Goal: Leave review/rating

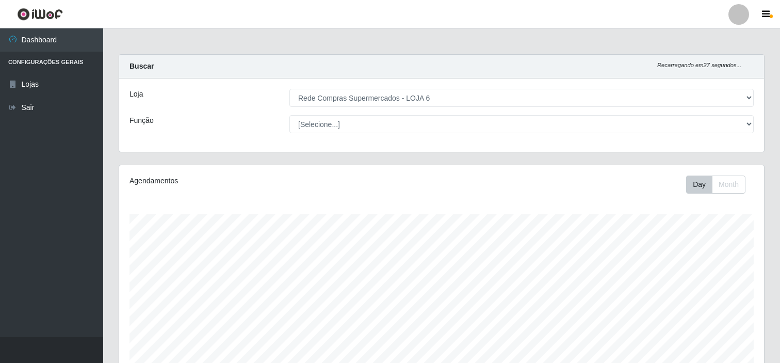
select select "398"
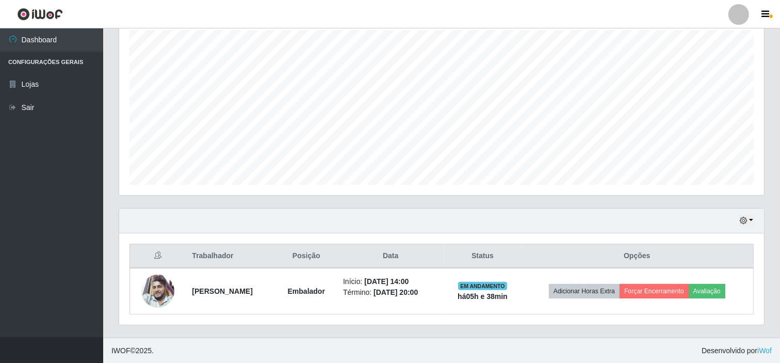
scroll to position [214, 645]
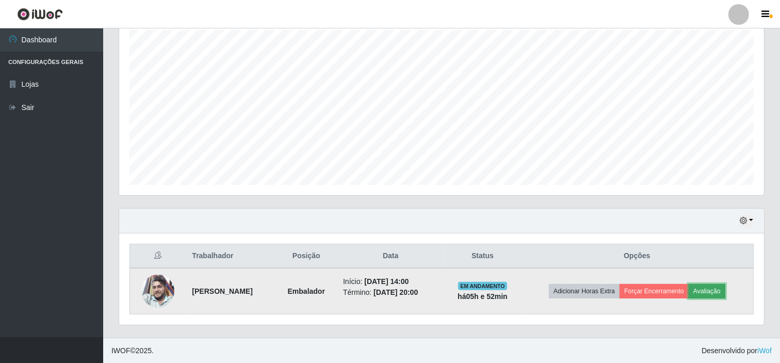
click at [714, 291] on button "Avaliação" at bounding box center [707, 291] width 37 height 14
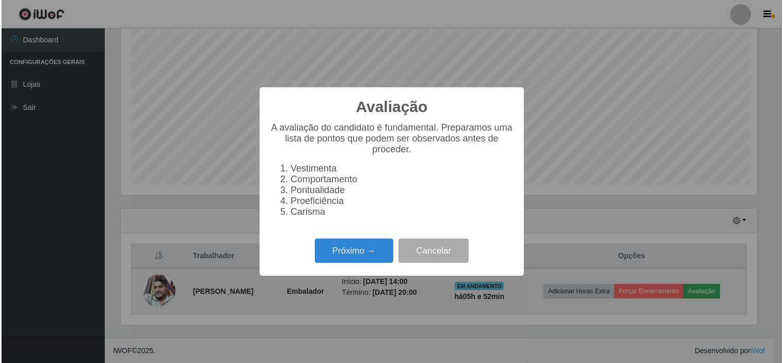
scroll to position [214, 638]
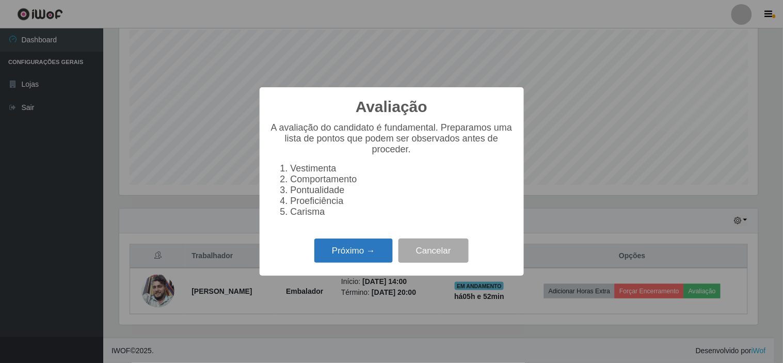
click at [378, 258] on button "Próximo →" at bounding box center [353, 250] width 78 height 24
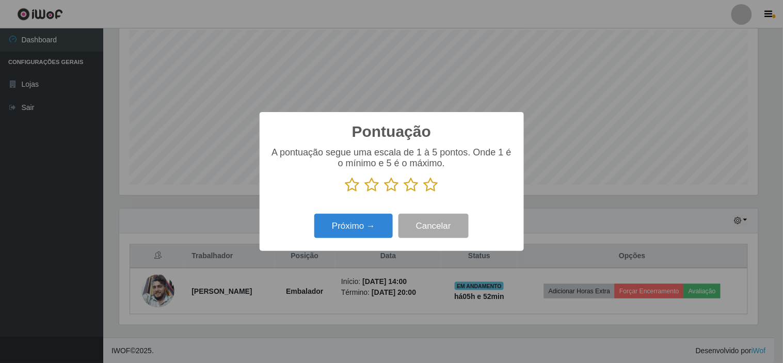
click at [432, 189] on icon at bounding box center [431, 184] width 14 height 15
click at [424, 192] on input "radio" at bounding box center [424, 192] width 0 height 0
click at [364, 228] on button "Próximo →" at bounding box center [353, 226] width 78 height 24
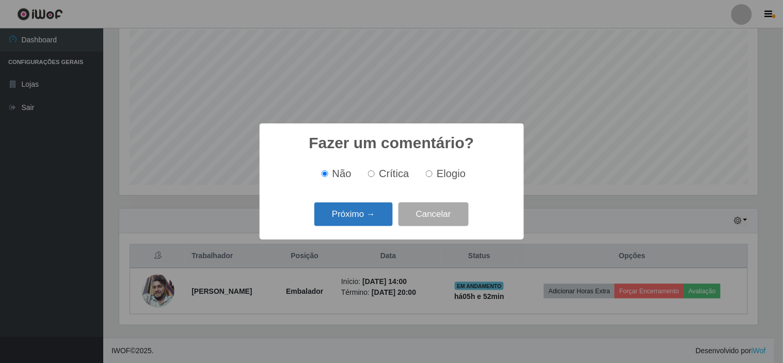
click at [354, 220] on button "Próximo →" at bounding box center [353, 214] width 78 height 24
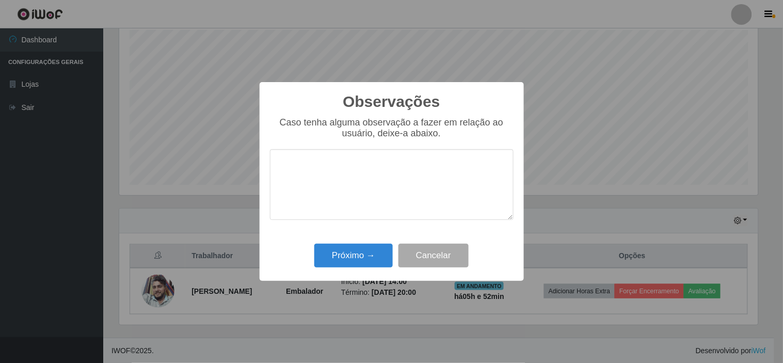
click at [363, 269] on div "Próximo → Cancelar" at bounding box center [392, 254] width 244 height 29
click at [362, 250] on button "Próximo →" at bounding box center [353, 256] width 78 height 24
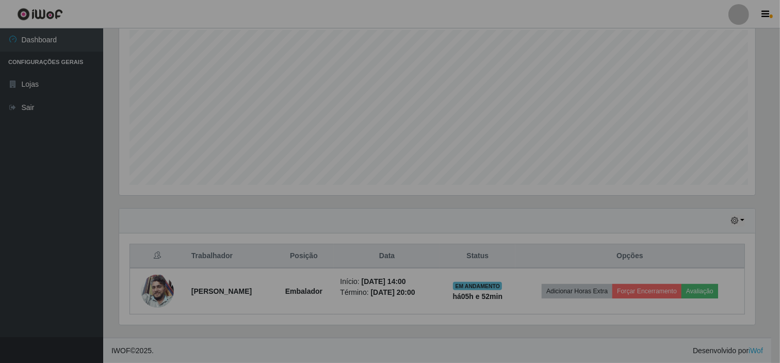
scroll to position [214, 645]
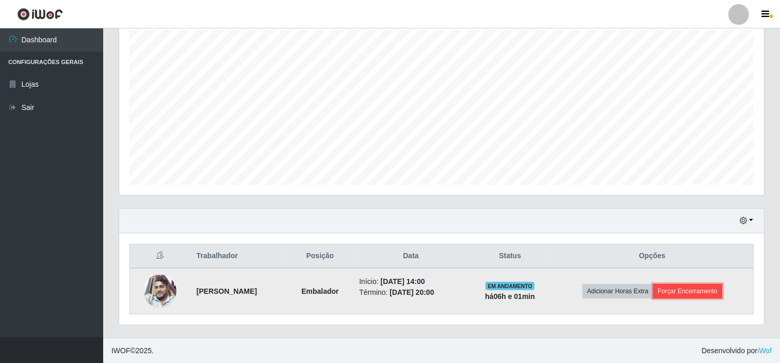
click at [722, 294] on button "Forçar Encerramento" at bounding box center [687, 291] width 69 height 14
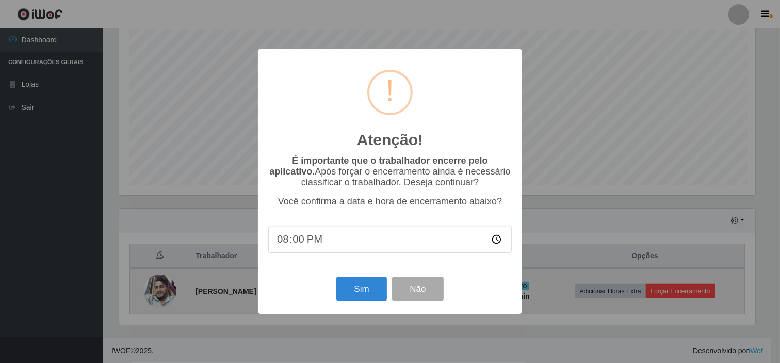
scroll to position [214, 638]
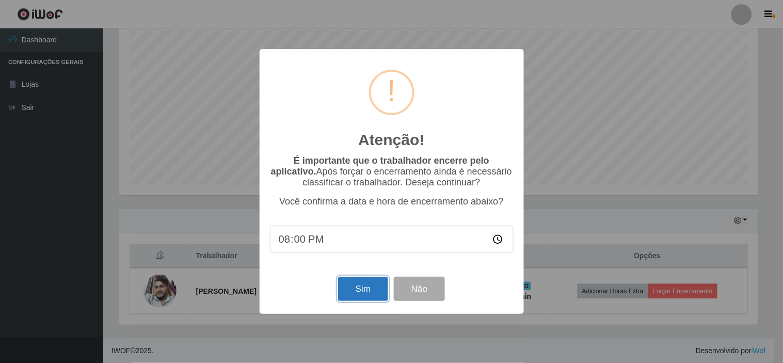
click at [374, 296] on button "Sim" at bounding box center [363, 289] width 50 height 24
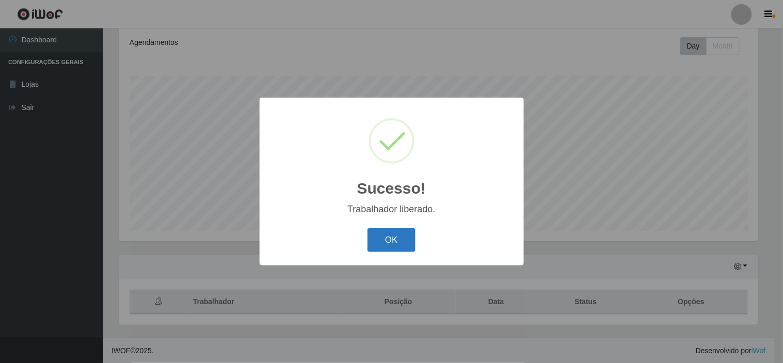
click at [399, 232] on button "OK" at bounding box center [391, 240] width 48 height 24
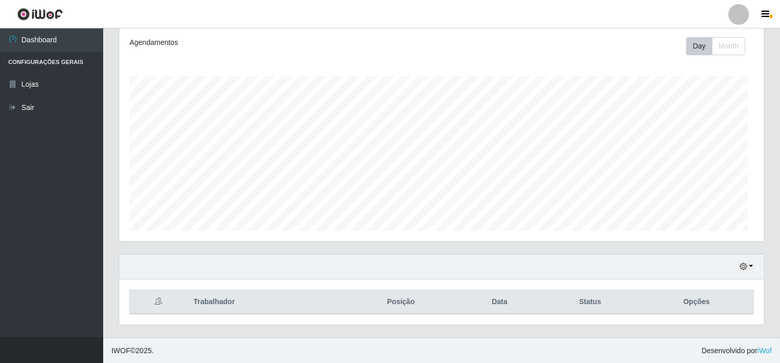
scroll to position [214, 645]
